Goal: Task Accomplishment & Management: Complete application form

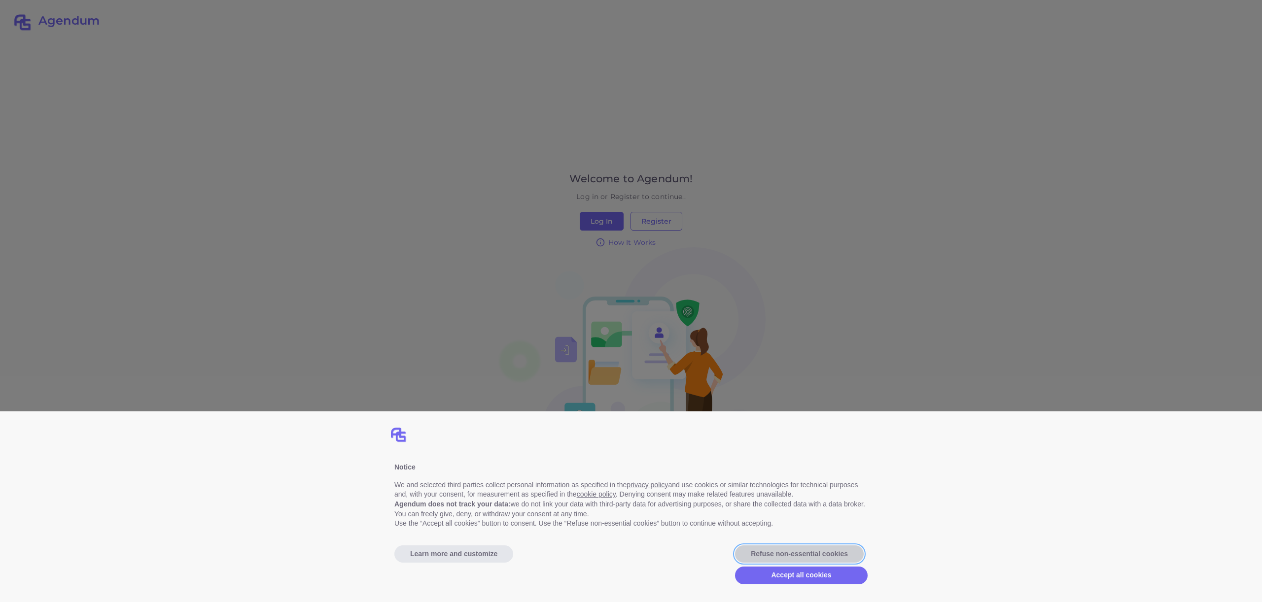
click at [776, 553] on button "Refuse non-essential cookies" at bounding box center [799, 555] width 129 height 18
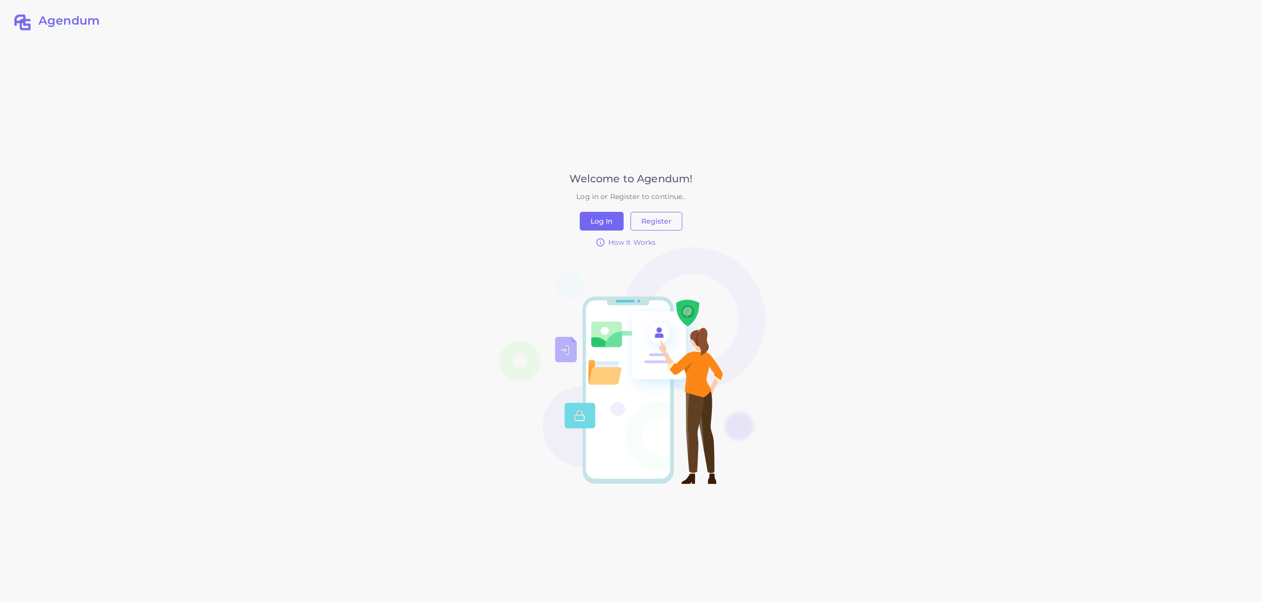
click at [777, 225] on div "Welcome to Agendum! Log in or Register to continue.. Log In Register How It Wor…" at bounding box center [631, 315] width 310 height 382
click at [670, 223] on button "Register" at bounding box center [656, 221] width 52 height 19
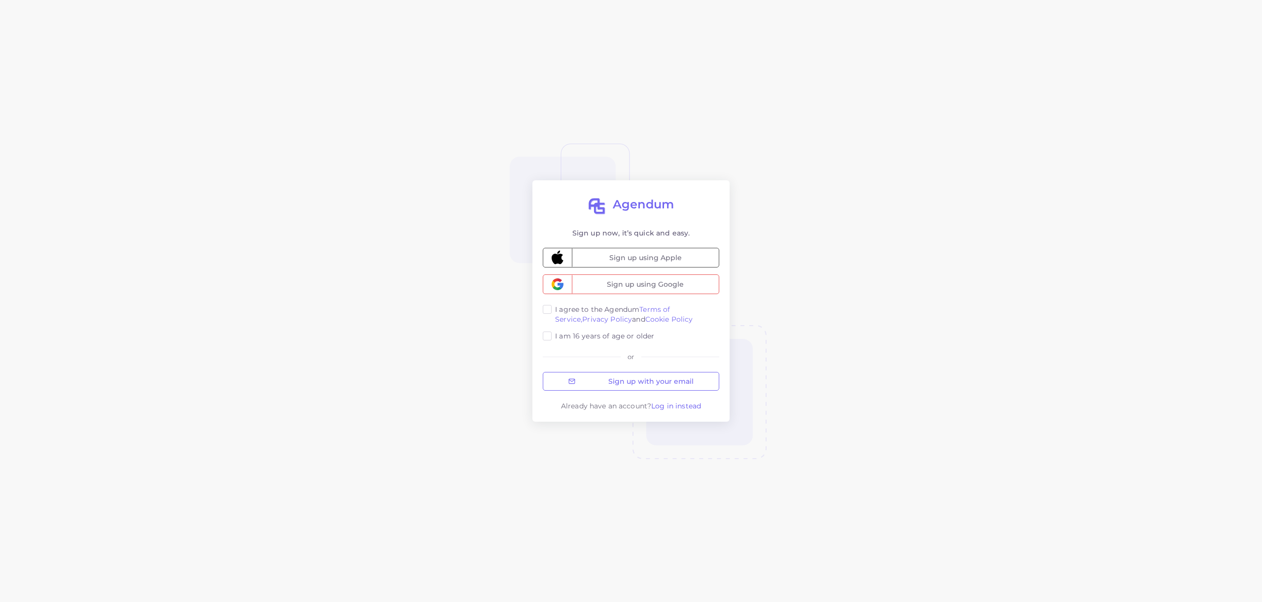
click at [691, 403] on span "Log in instead" at bounding box center [676, 406] width 50 height 9
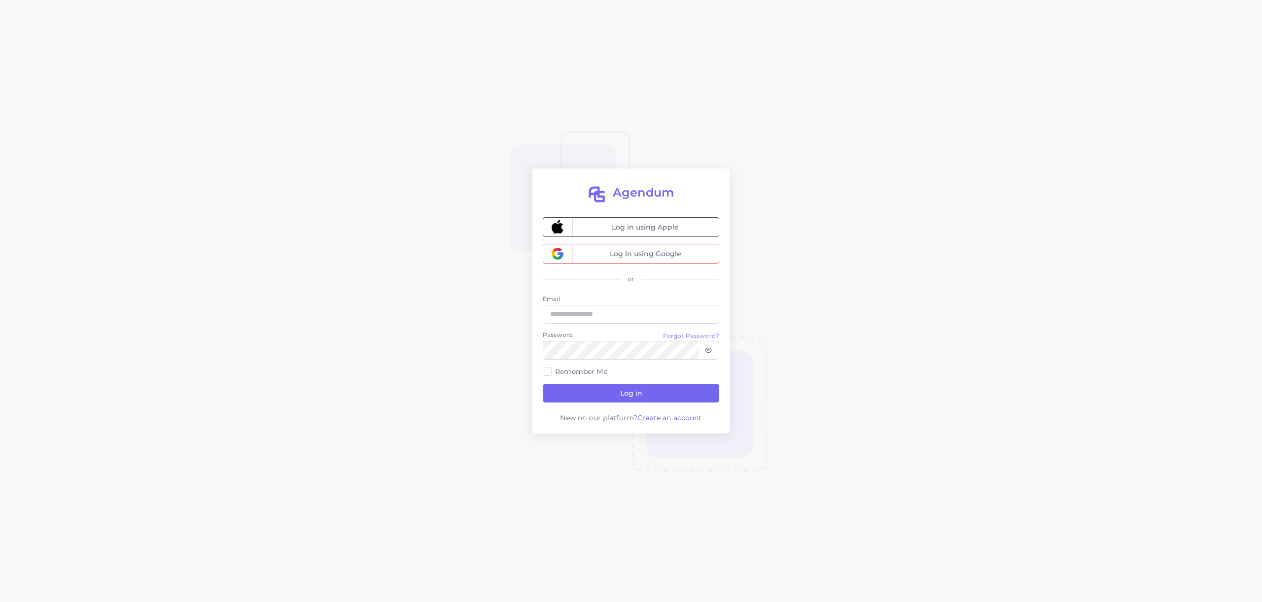
click at [683, 419] on span "Create an account" at bounding box center [669, 417] width 64 height 9
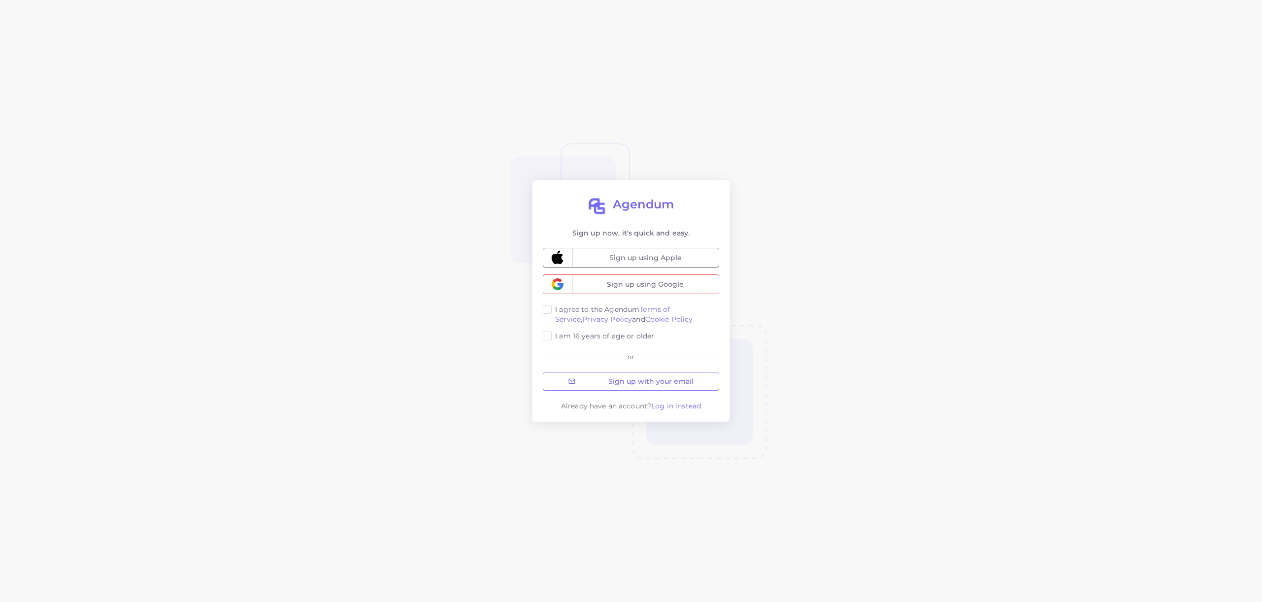
click at [858, 307] on div "Agendum Sign up now, it’s quick and easy. Sign up using Apple Sign up using Goo…" at bounding box center [631, 301] width 710 height 602
